Goal: Transaction & Acquisition: Purchase product/service

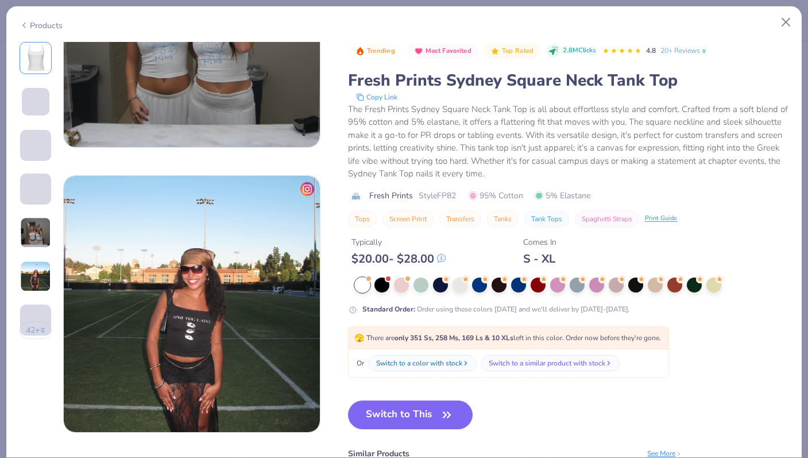
scroll to position [1290, 0]
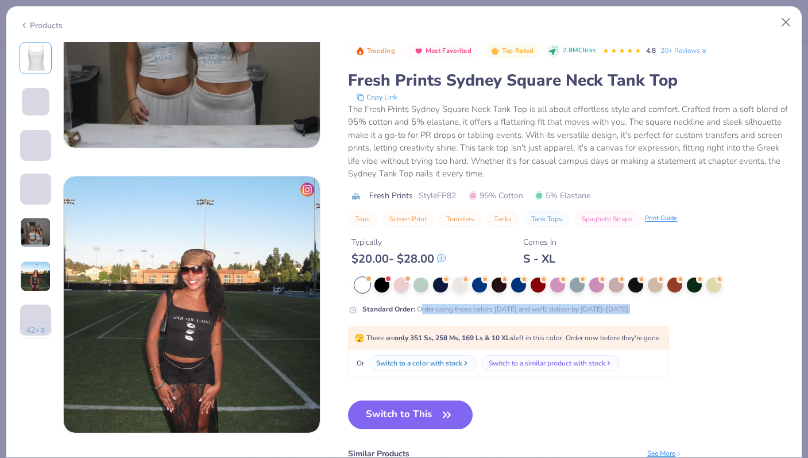
drag, startPoint x: 422, startPoint y: 310, endPoint x: 478, endPoint y: 322, distance: 56.9
click at [481, 322] on div "Trending Most Favorited Top Rated 2.8M Clicks 4.8 20+ Reviews Fresh Prints Sydn…" at bounding box center [568, 298] width 440 height 513
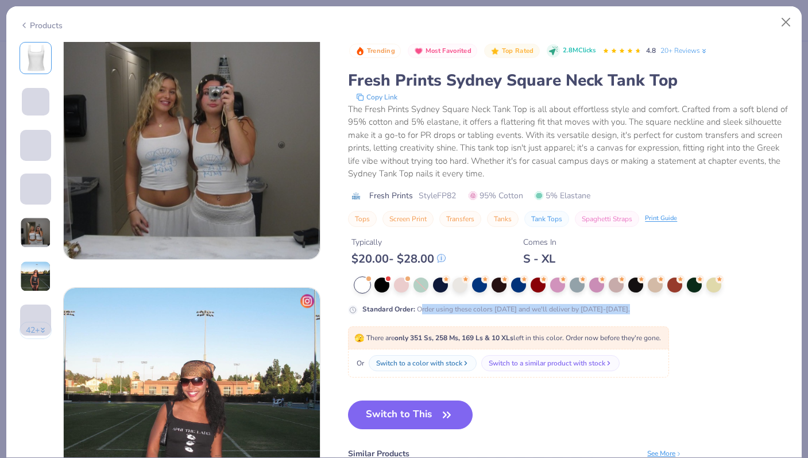
scroll to position [1170, 0]
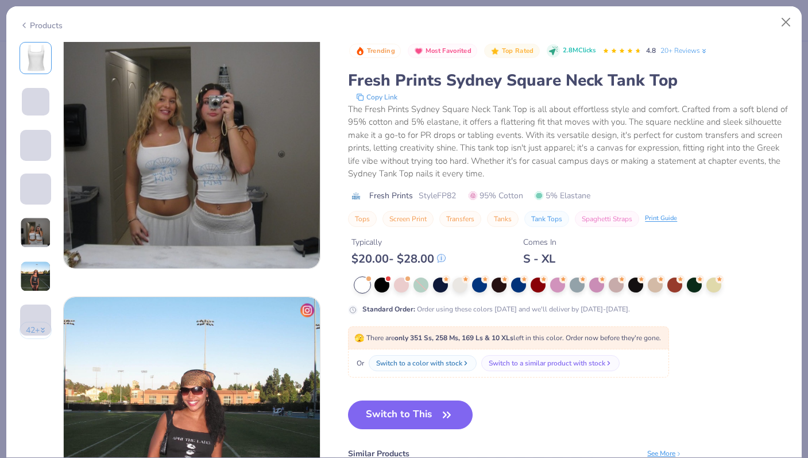
click at [797, 24] on div "Products" at bounding box center [403, 21] width 795 height 30
click at [787, 22] on button "Close" at bounding box center [786, 22] width 22 height 22
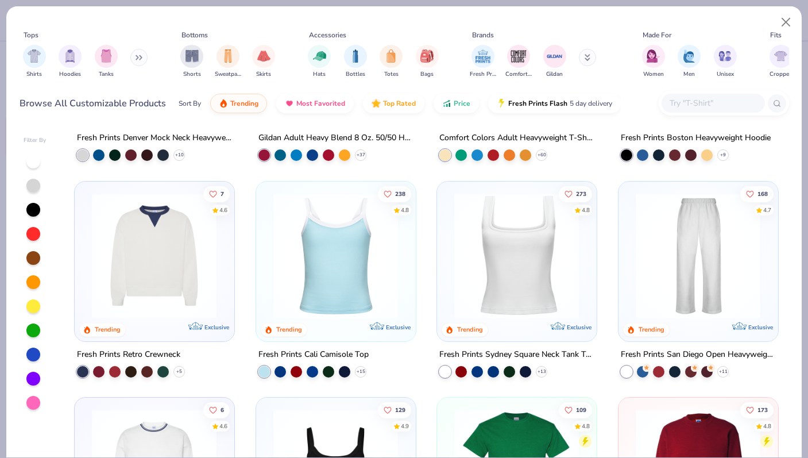
scroll to position [169, 0]
click at [345, 297] on img at bounding box center [336, 254] width 136 height 125
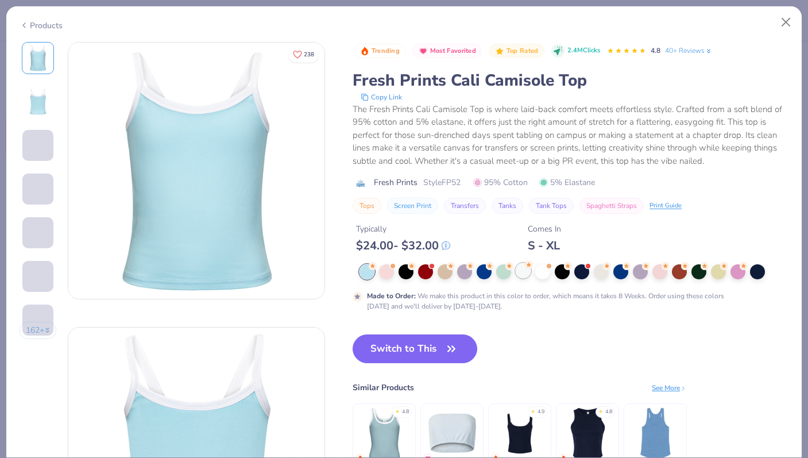
click at [520, 272] on div at bounding box center [523, 270] width 15 height 15
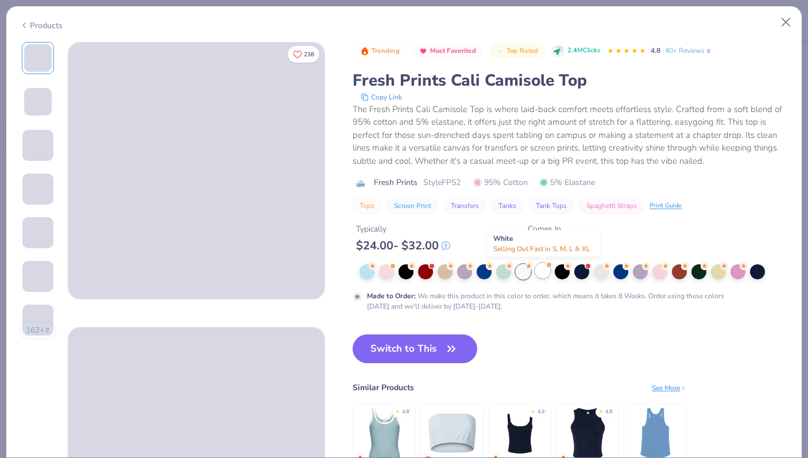
click at [541, 273] on div at bounding box center [542, 270] width 15 height 15
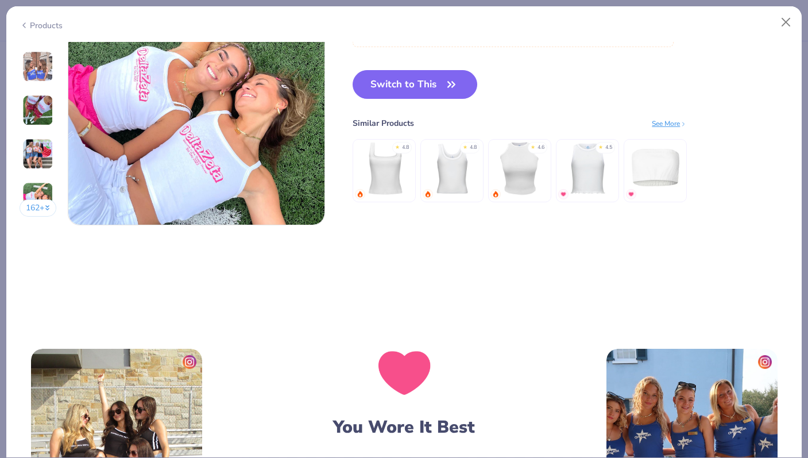
scroll to position [1766, 0]
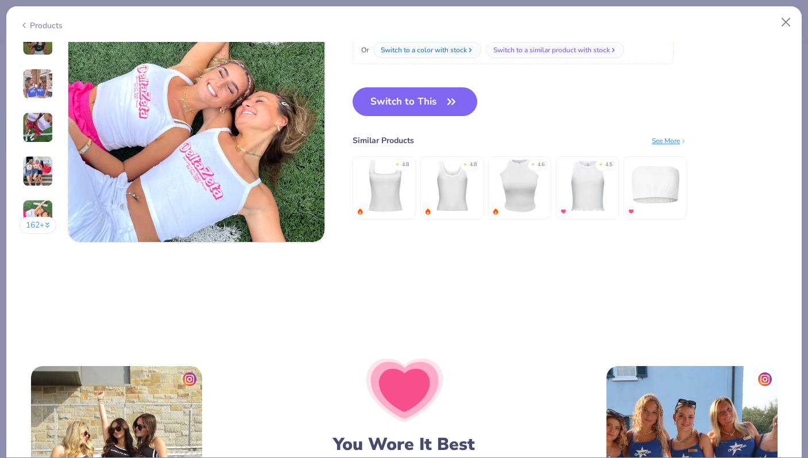
click at [381, 176] on img at bounding box center [384, 185] width 55 height 55
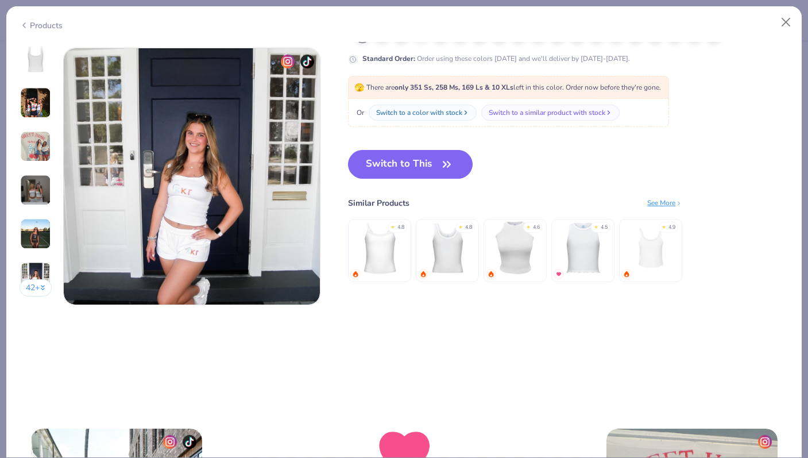
scroll to position [1702, 0]
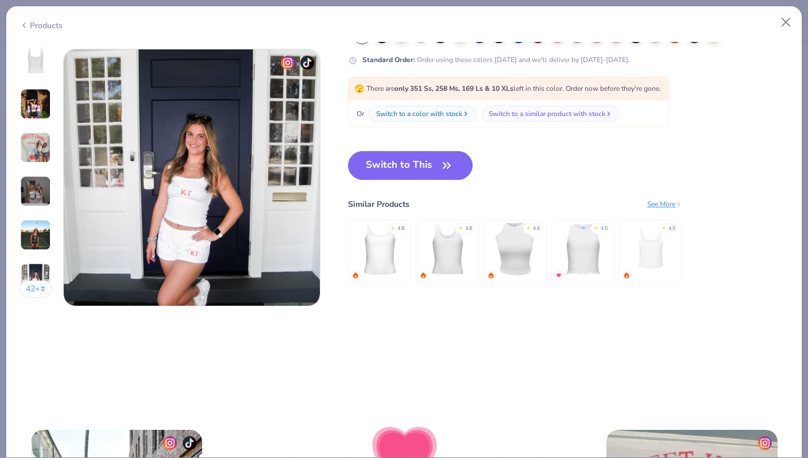
click at [384, 245] on img at bounding box center [380, 249] width 55 height 55
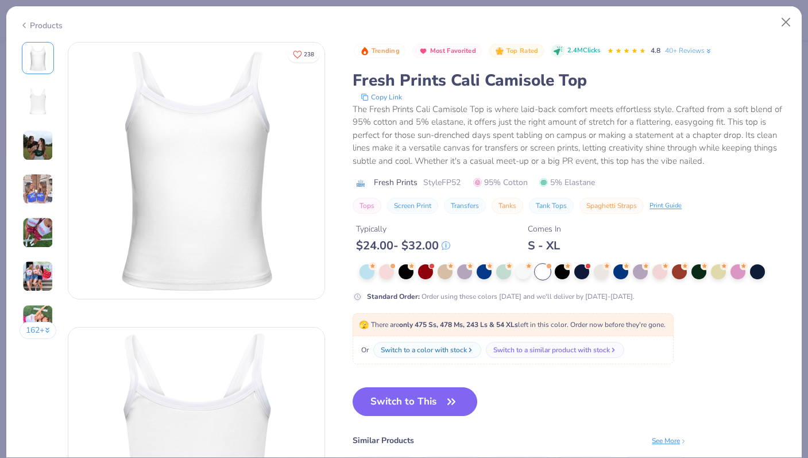
click at [32, 149] on img at bounding box center [37, 145] width 31 height 31
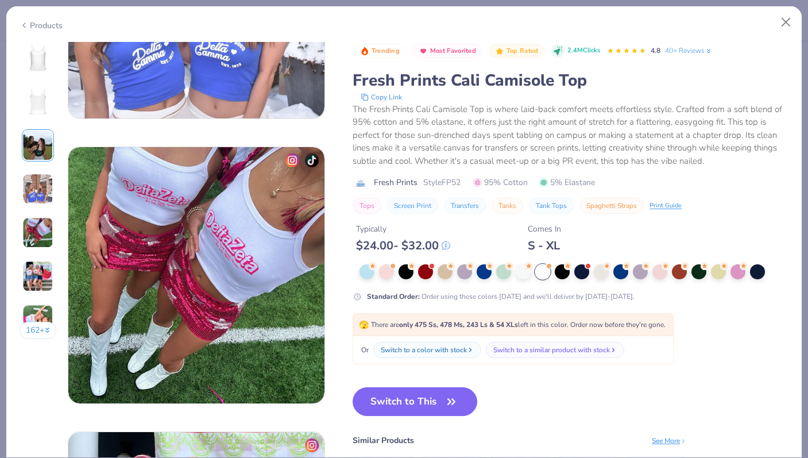
scroll to position [1042, 0]
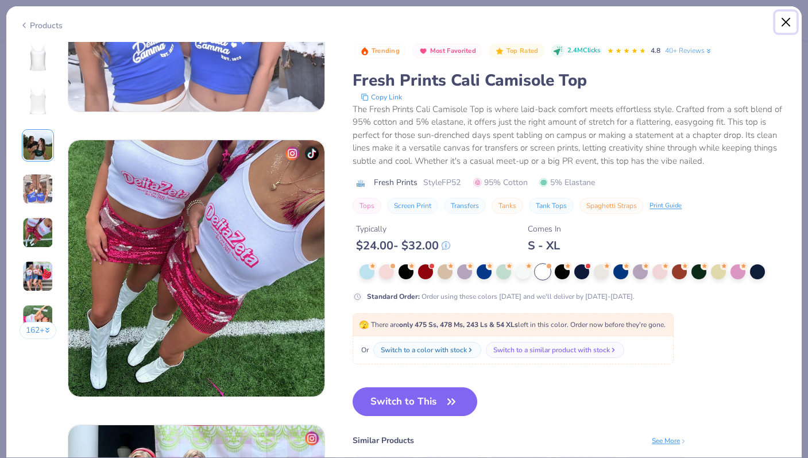
click at [780, 14] on button "Close" at bounding box center [786, 22] width 22 height 22
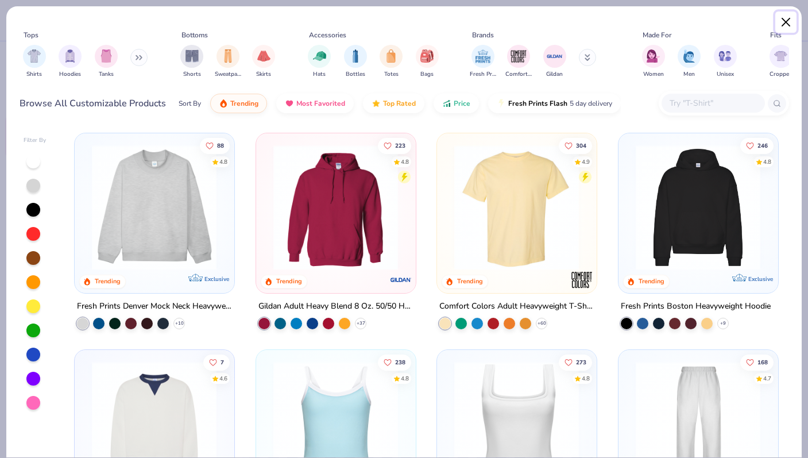
click at [789, 25] on button "Close" at bounding box center [786, 22] width 22 height 22
